Goal: Information Seeking & Learning: Learn about a topic

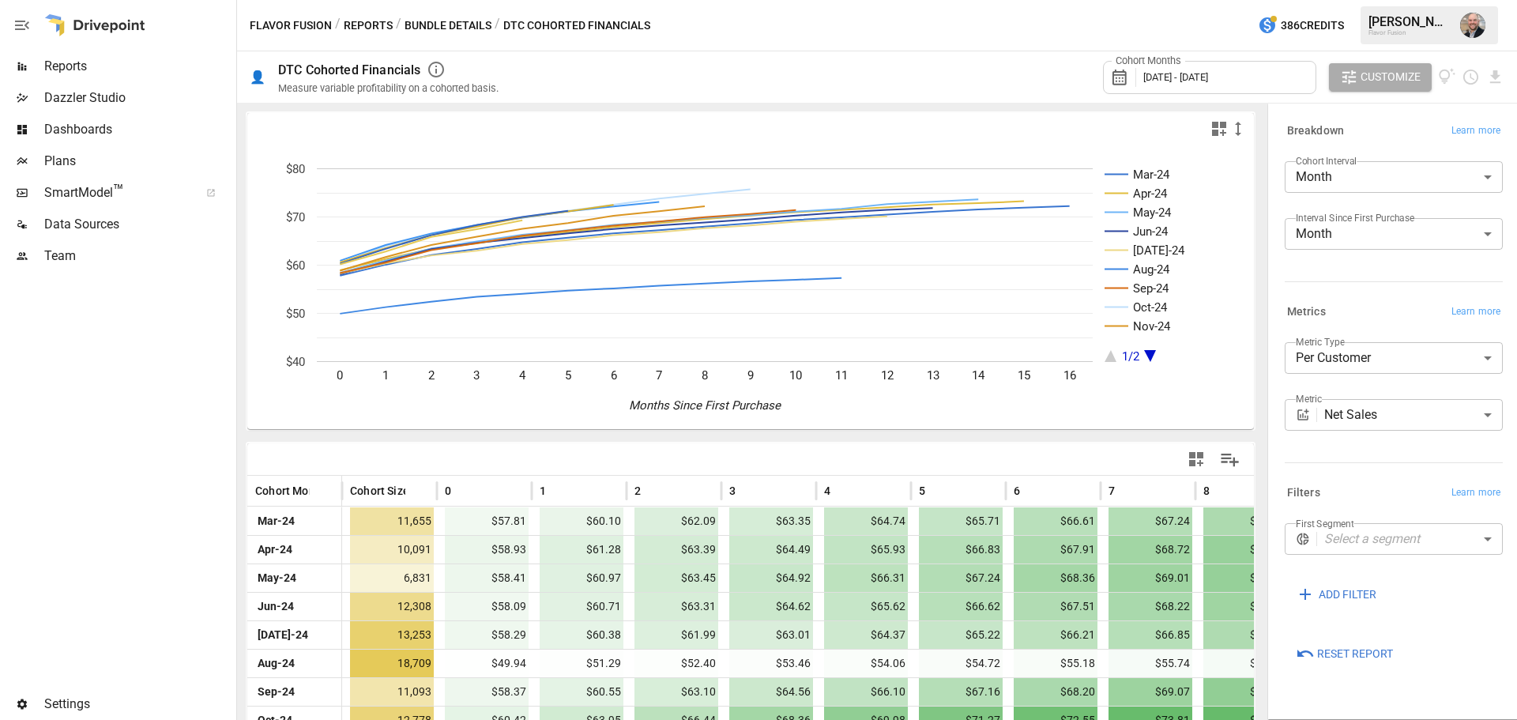
click at [183, 348] on div at bounding box center [116, 480] width 233 height 416
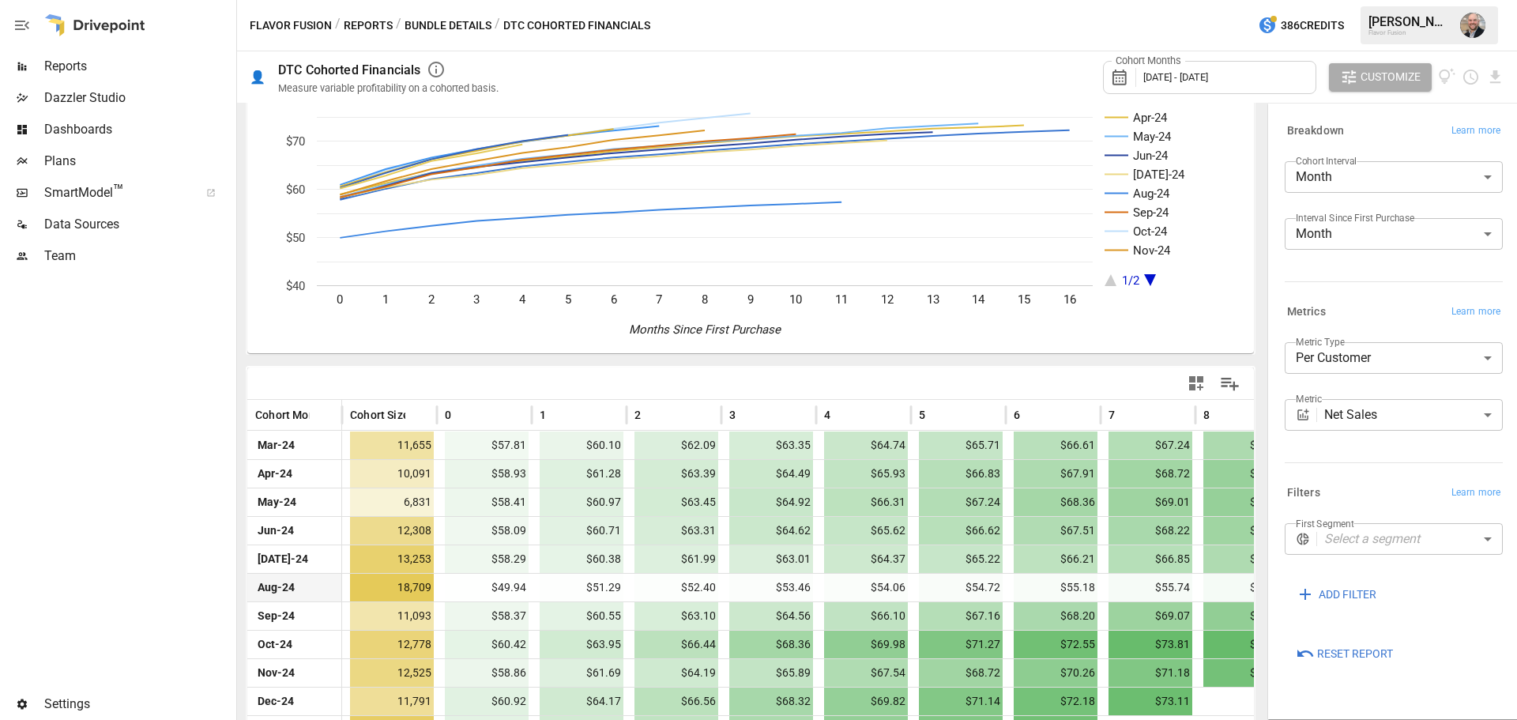
scroll to position [179, 0]
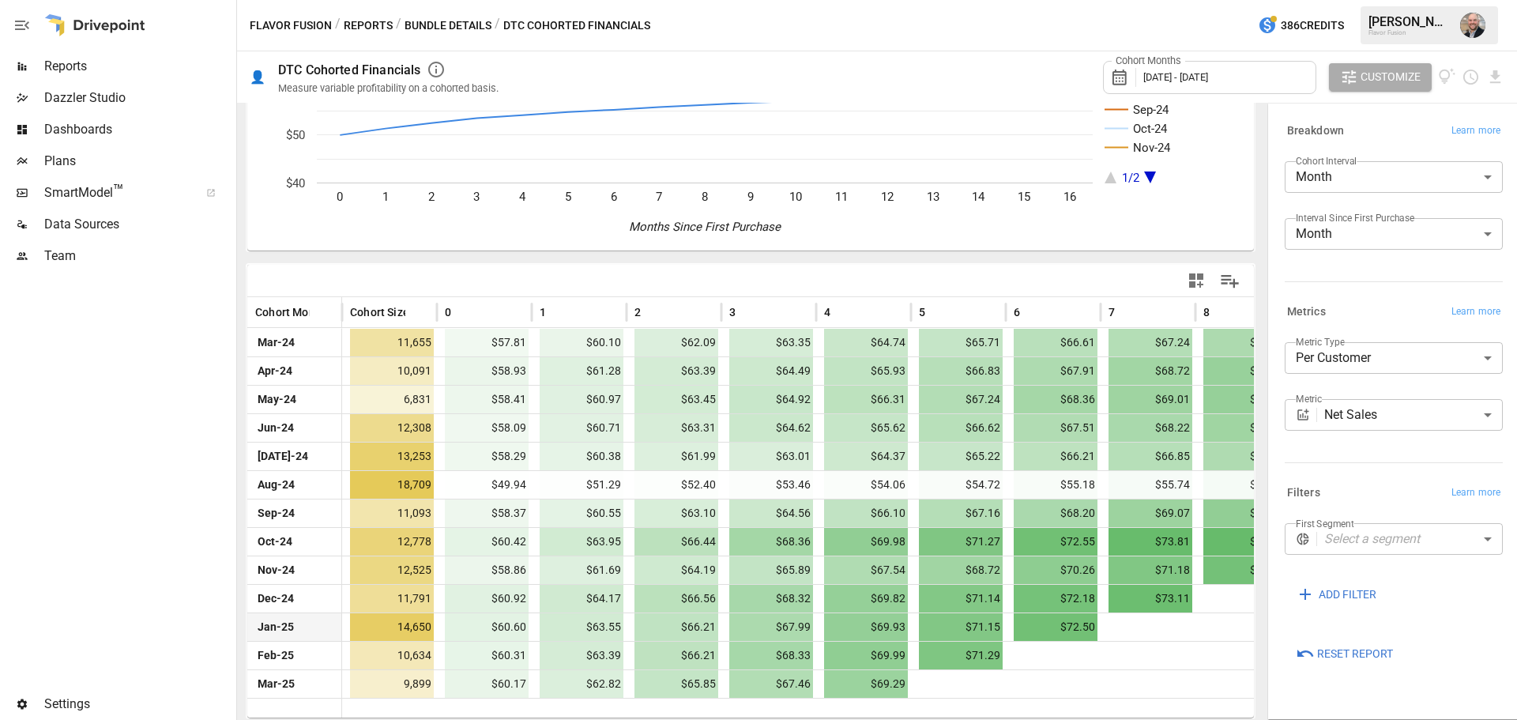
click at [1150, 637] on div at bounding box center [1147, 626] width 95 height 28
drag, startPoint x: 952, startPoint y: 541, endPoint x: 736, endPoint y: 531, distance: 215.9
click at [738, 531] on div "Oct-24 12,778 $60.42 $63.95 $66.44 $68.36 $69.98 $71.27 $72.55 $73.81 $74.80 $7…" at bounding box center [1147, 541] width 1801 height 28
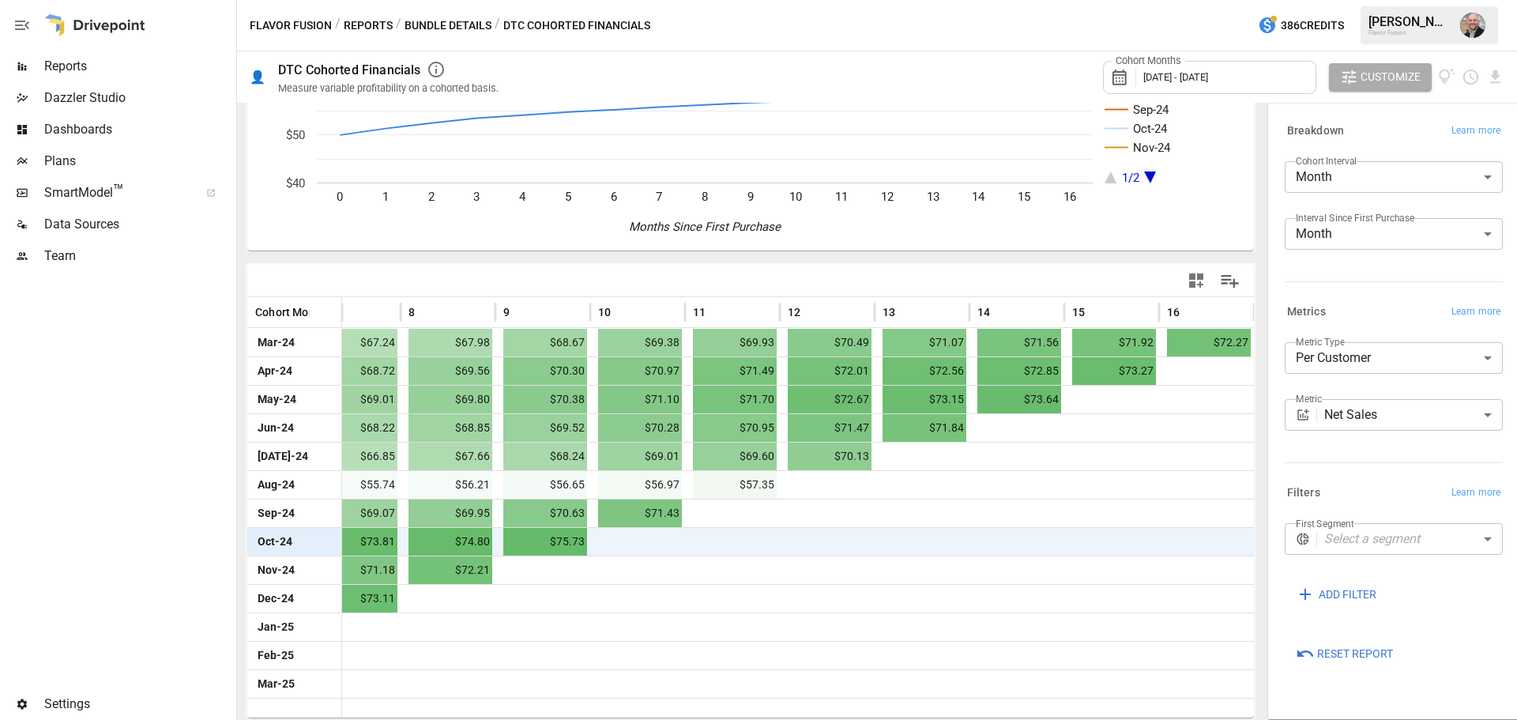
scroll to position [0, 0]
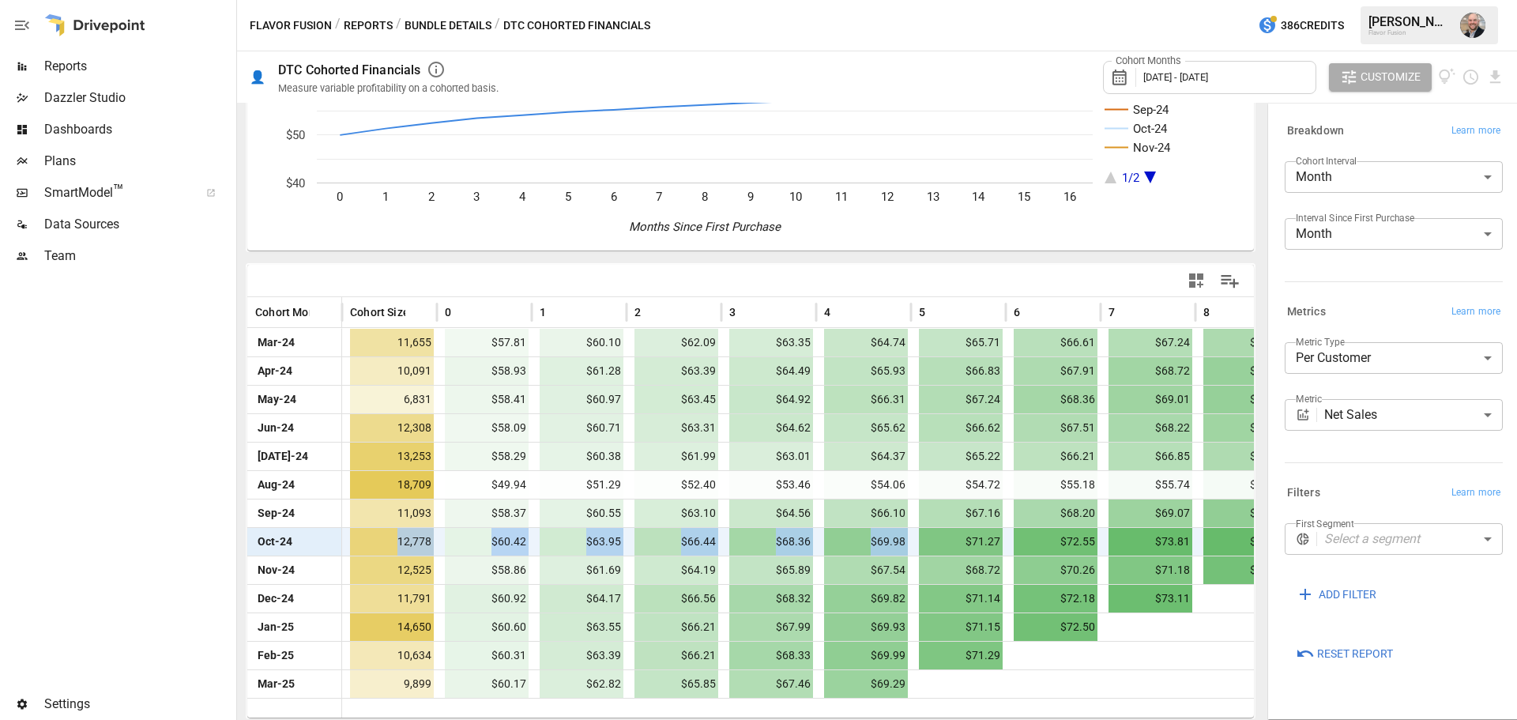
click at [1397, 0] on body "Reports Dazzler Studio Dashboards Plans SmartModel ™ Data Sources Team Settings…" at bounding box center [758, 0] width 1517 height 0
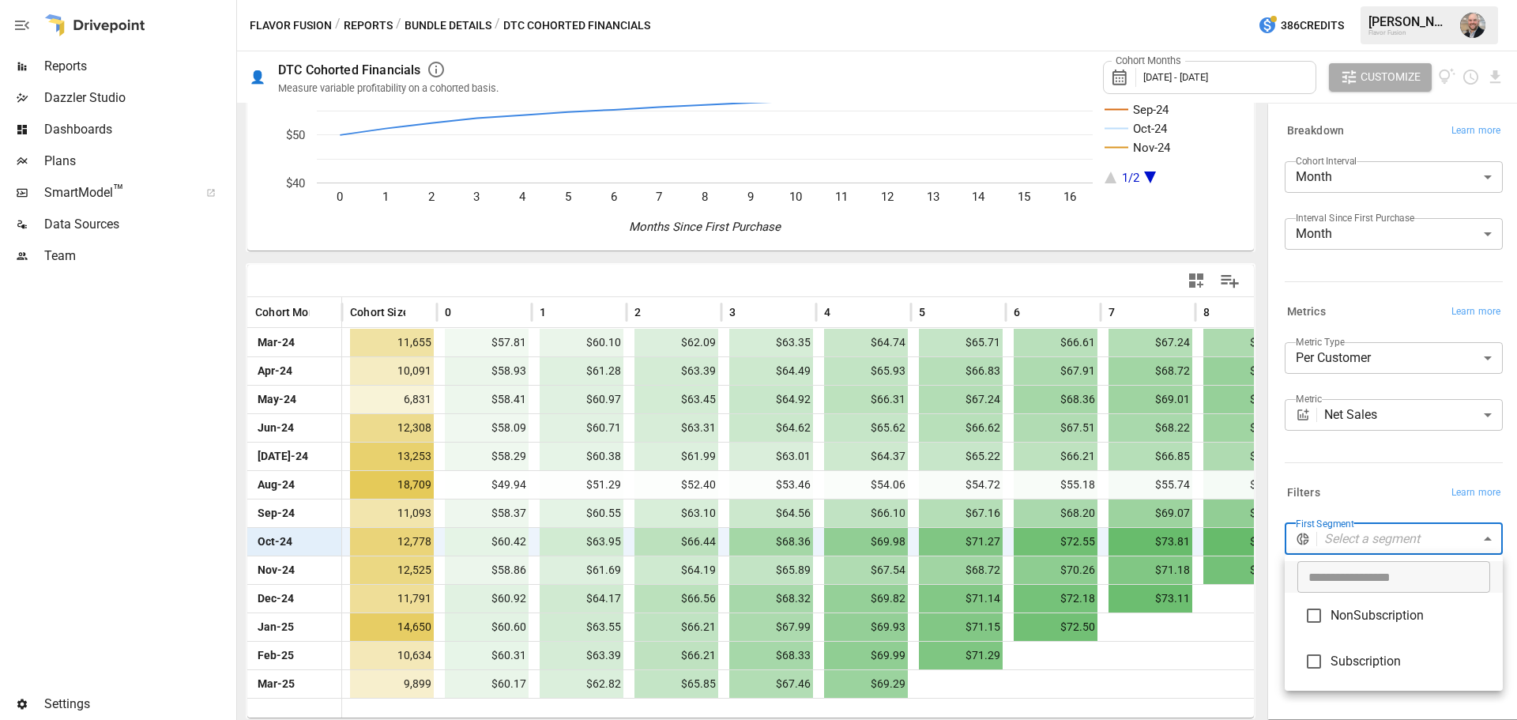
click at [1388, 465] on div at bounding box center [758, 360] width 1517 height 720
